Goal: Task Accomplishment & Management: Use online tool/utility

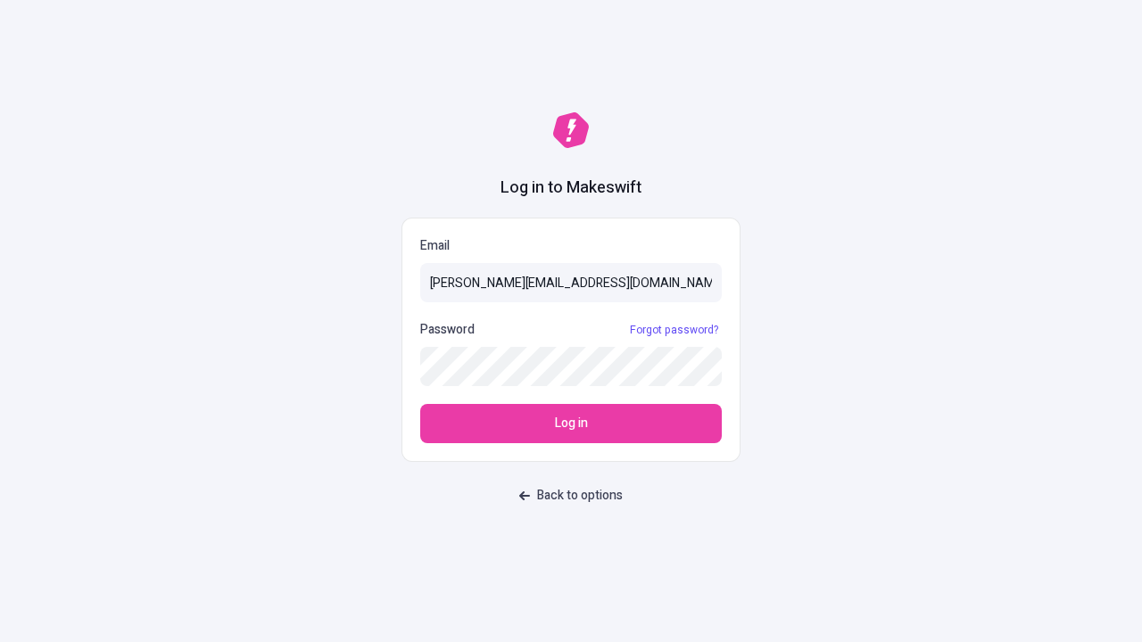
type input "[PERSON_NAME][EMAIL_ADDRESS][DOMAIN_NAME]"
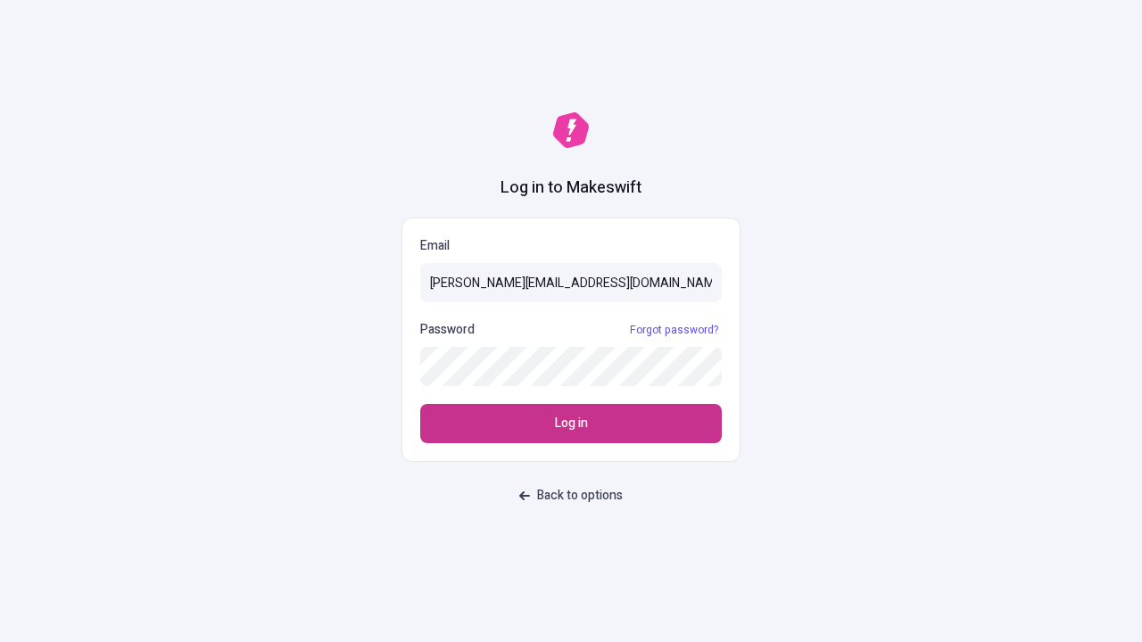
click at [571, 424] on span "Log in" at bounding box center [571, 424] width 33 height 20
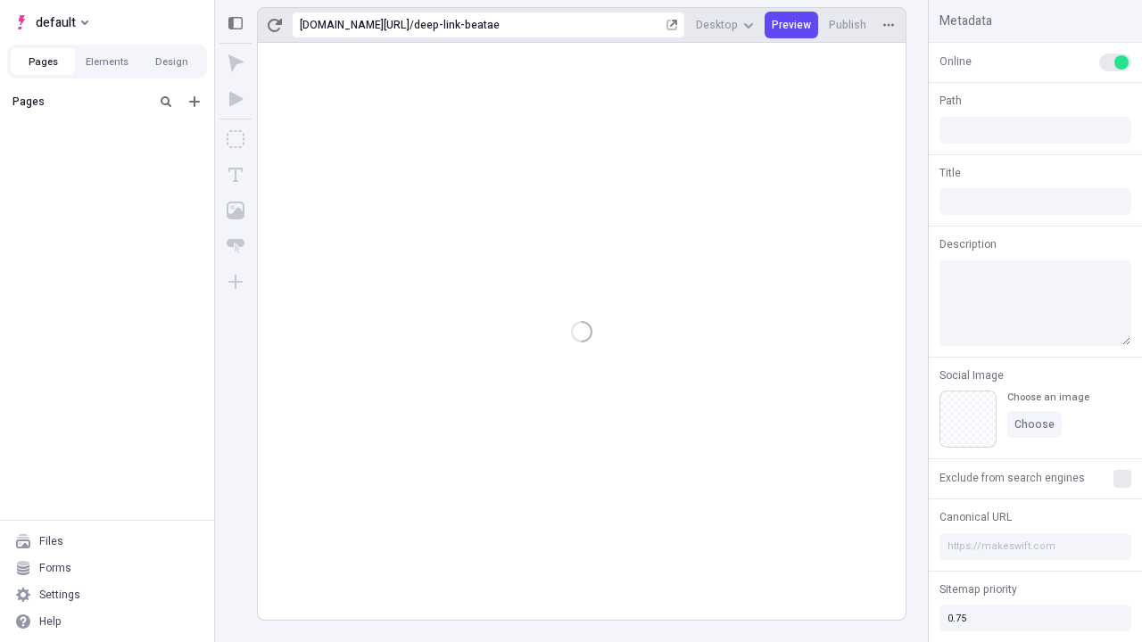
type input "/deep-link-beatae"
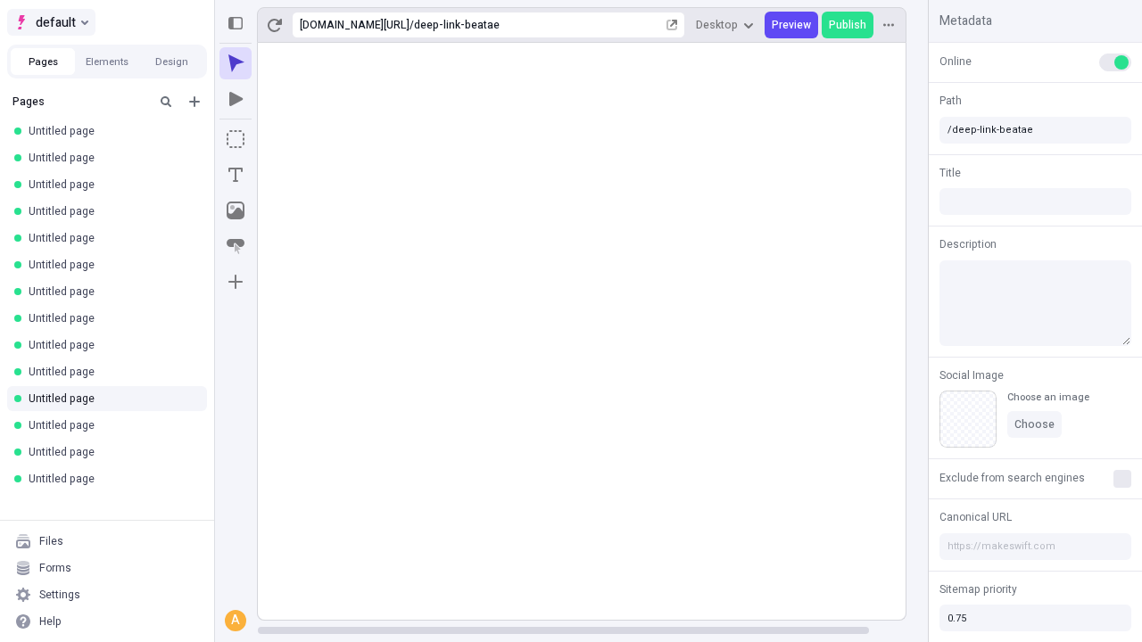
click at [50, 22] on span "default" at bounding box center [56, 22] width 40 height 21
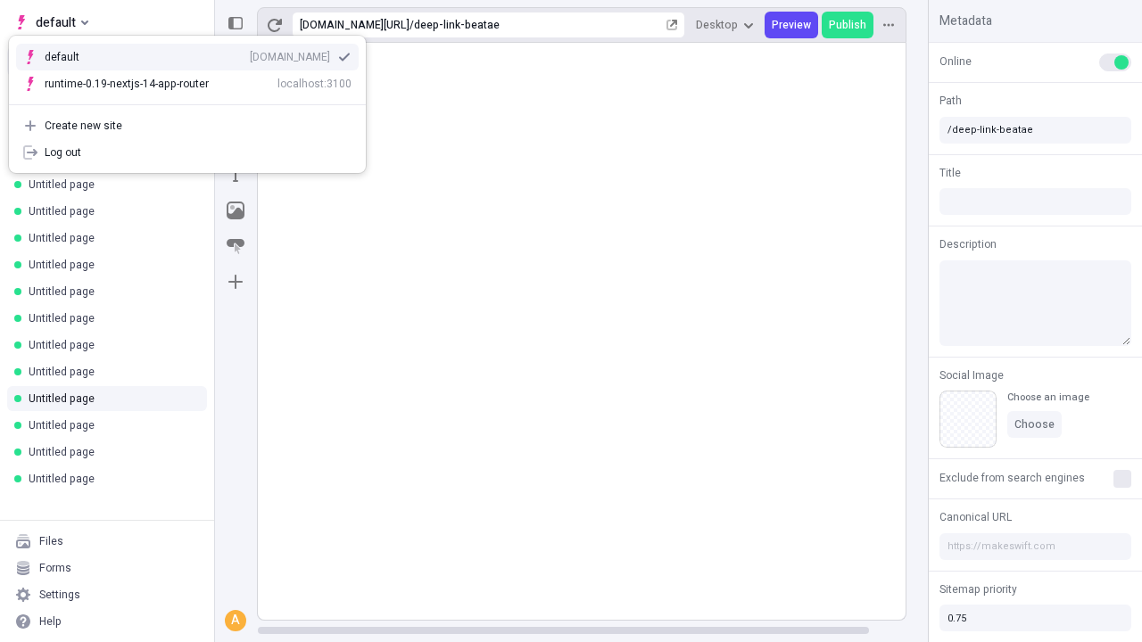
click at [250, 54] on div "[DOMAIN_NAME]" at bounding box center [290, 57] width 80 height 14
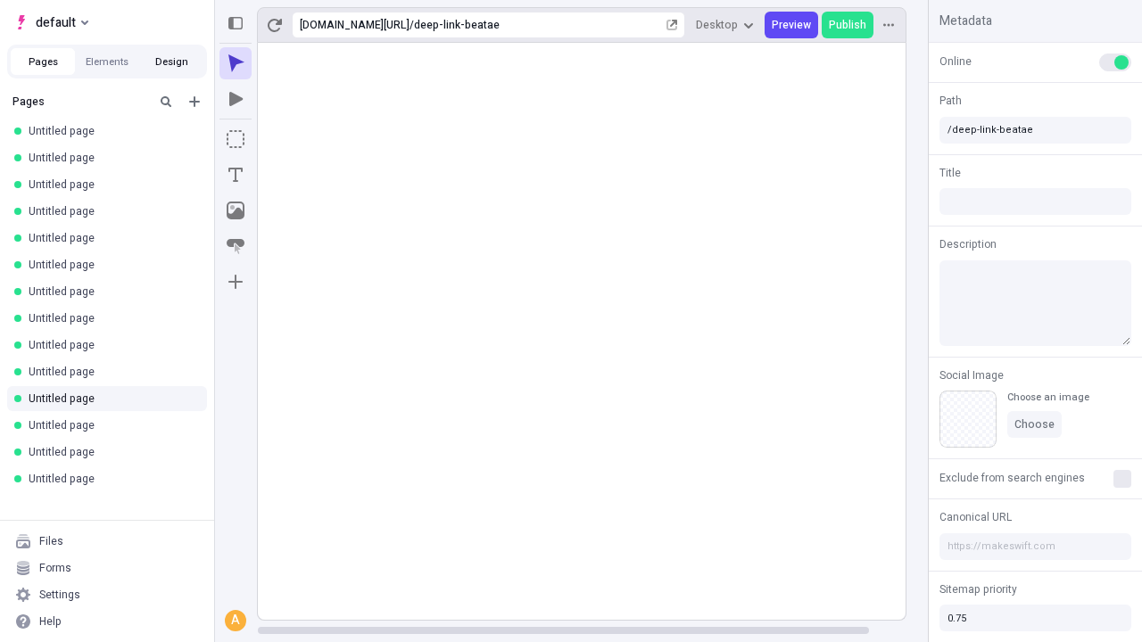
click at [171, 62] on button "Design" at bounding box center [171, 61] width 64 height 27
